Goal: Transaction & Acquisition: Purchase product/service

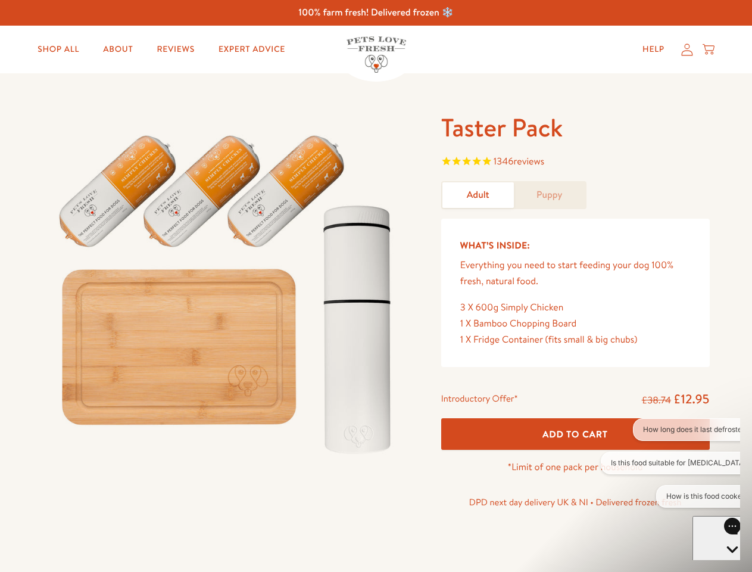
click at [376, 286] on img at bounding box center [228, 288] width 370 height 355
click at [575, 163] on span "1346 reviews" at bounding box center [575, 163] width 268 height 18
click at [575, 433] on div "Introductory Offer* £38.74 £12.95 Add To Cart *Limit of one pack per household …" at bounding box center [576, 454] width 288 height 137
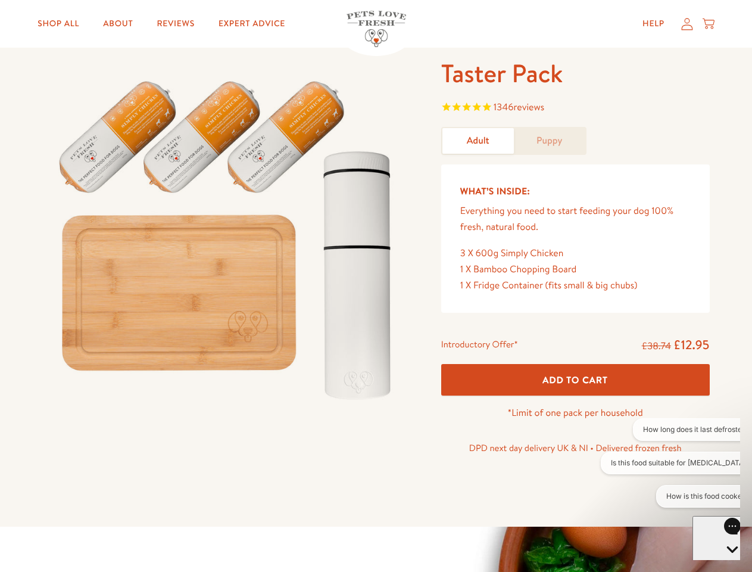
click at [670, 429] on button "How long does it last defrosted?" at bounding box center [696, 429] width 127 height 23
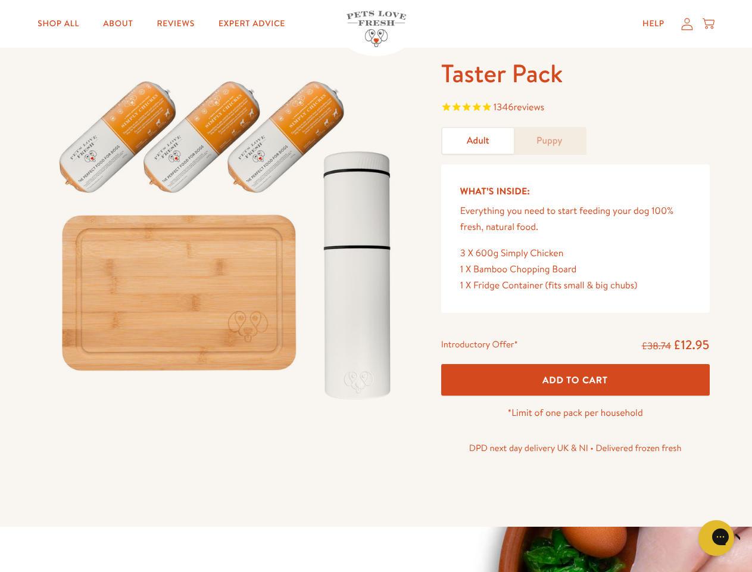
click at [751, 538] on icon "Close gorgias live chat" at bounding box center [757, 535] width 11 height 11
